Goal: Information Seeking & Learning: Learn about a topic

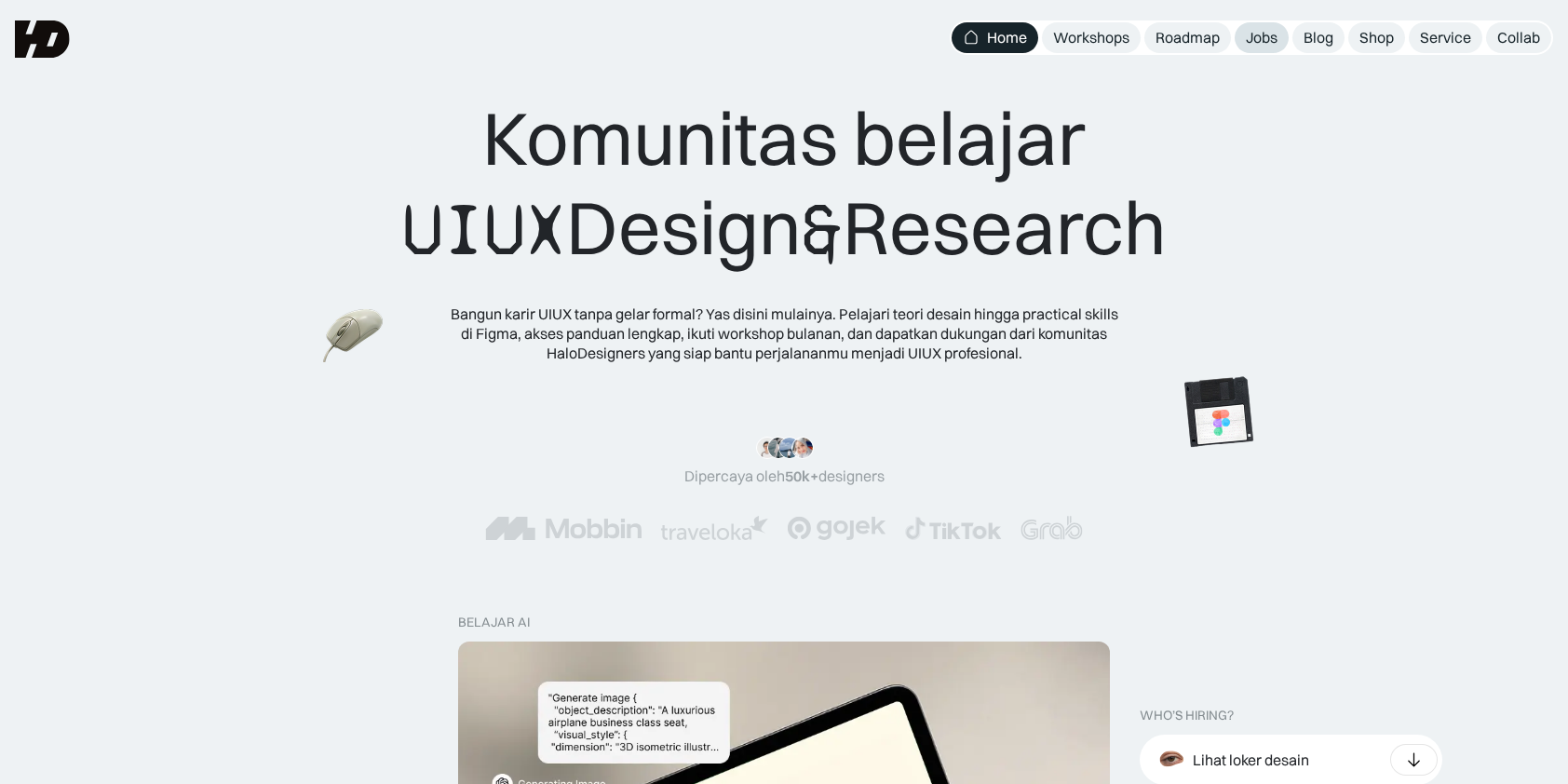
click at [1272, 41] on div "Jobs" at bounding box center [1262, 38] width 32 height 20
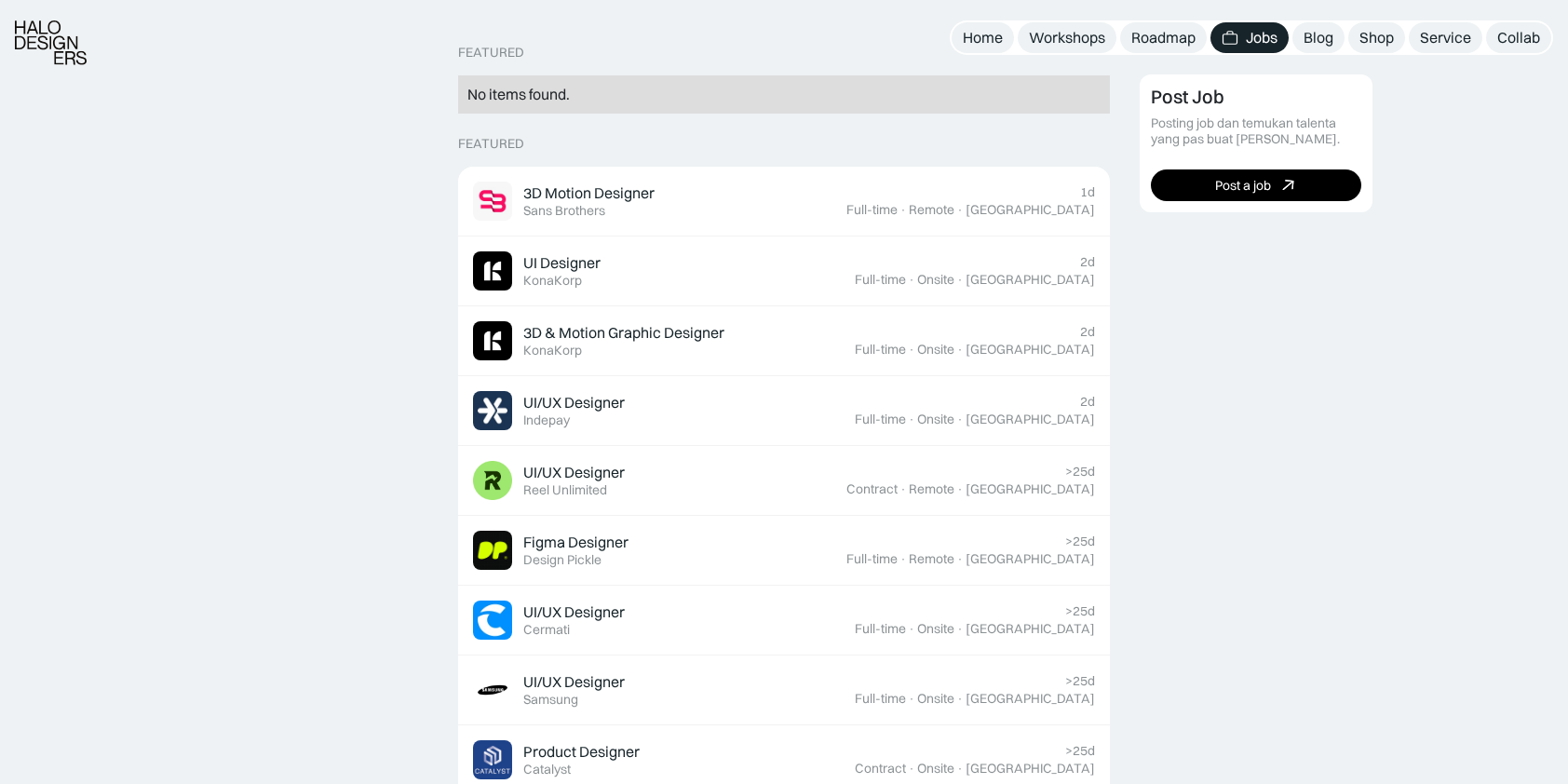
scroll to position [465, 0]
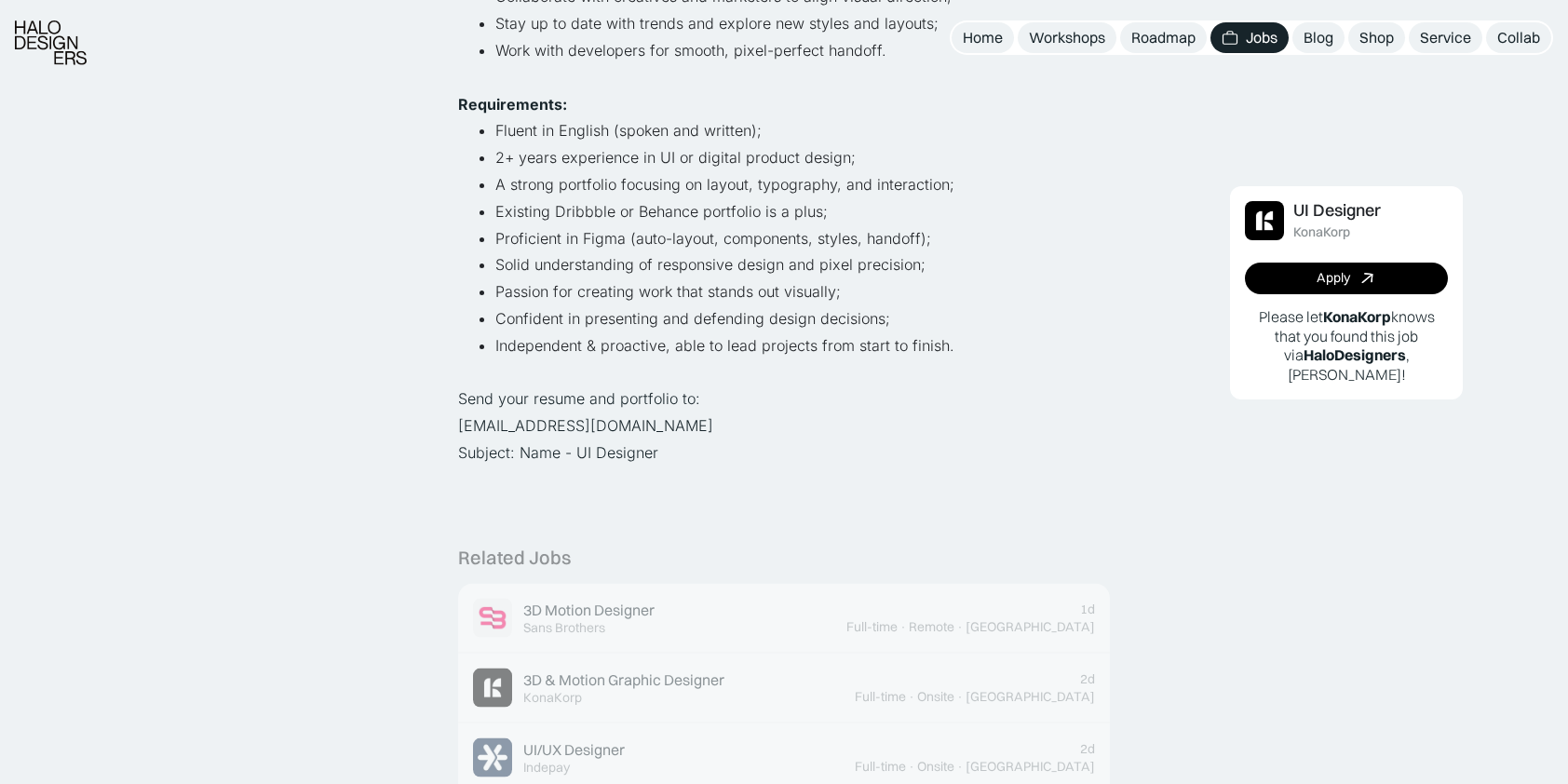
scroll to position [1024, 0]
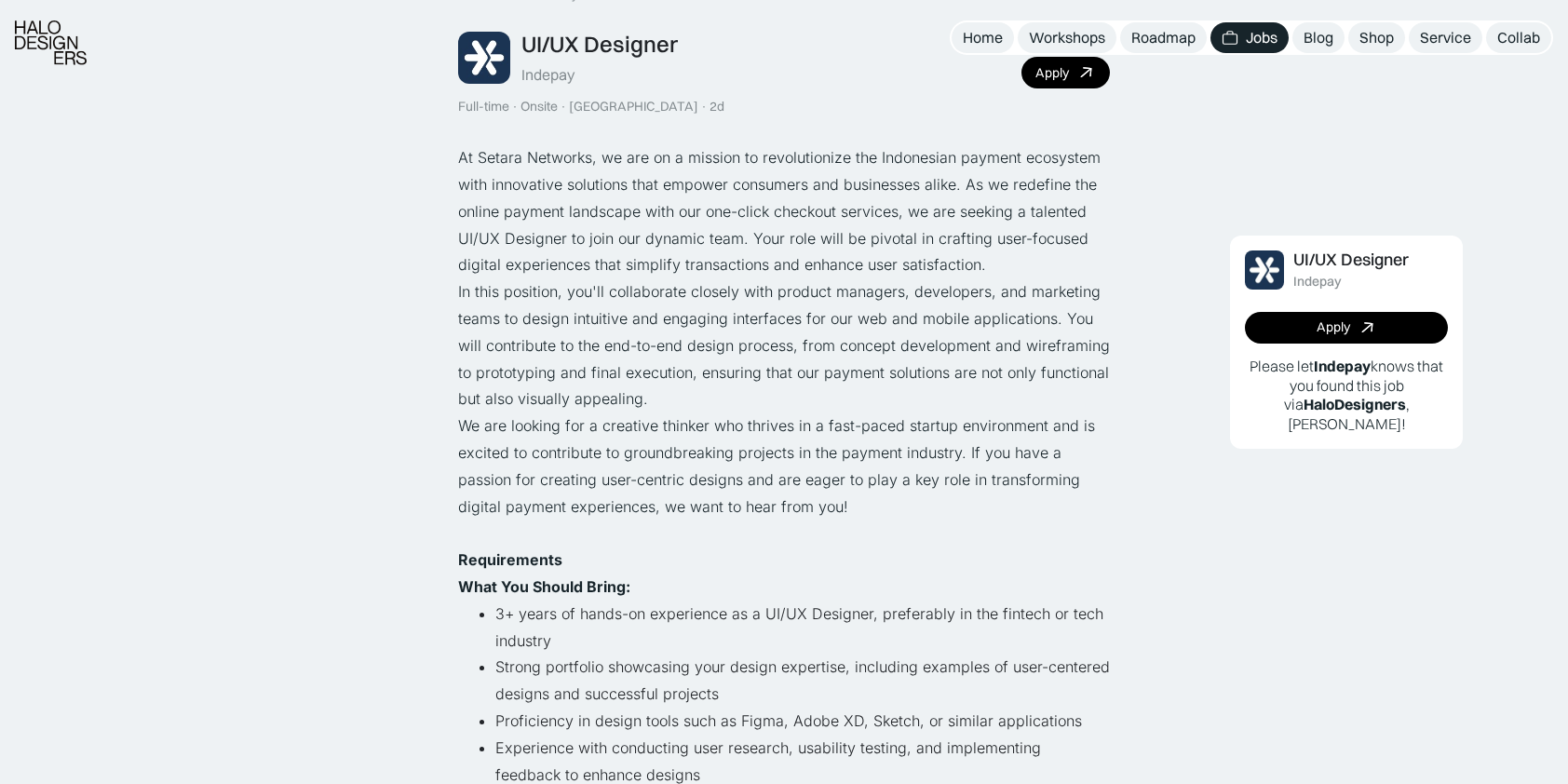
scroll to position [186, 0]
